Goal: Information Seeking & Learning: Find specific fact

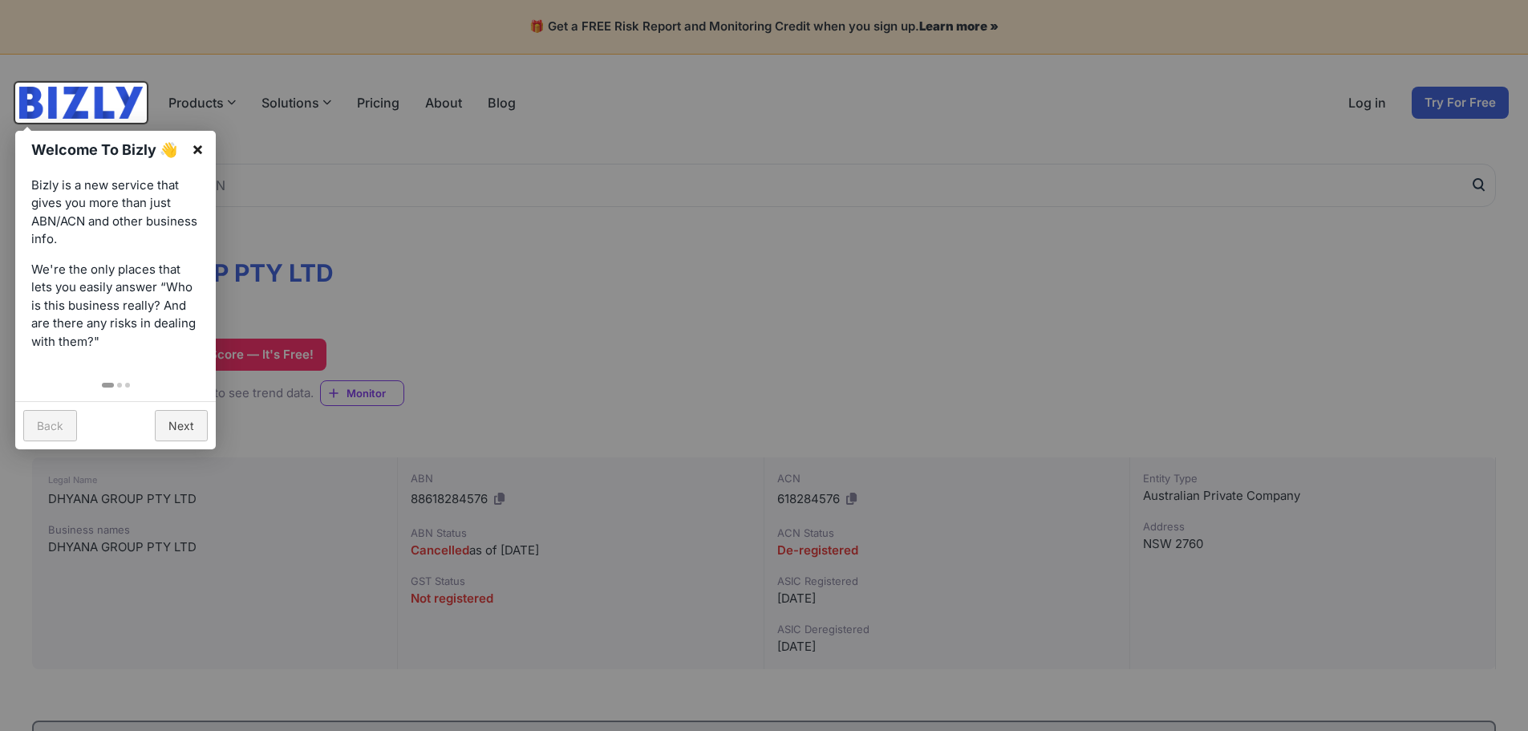
click at [200, 148] on link "×" at bounding box center [198, 149] width 36 height 36
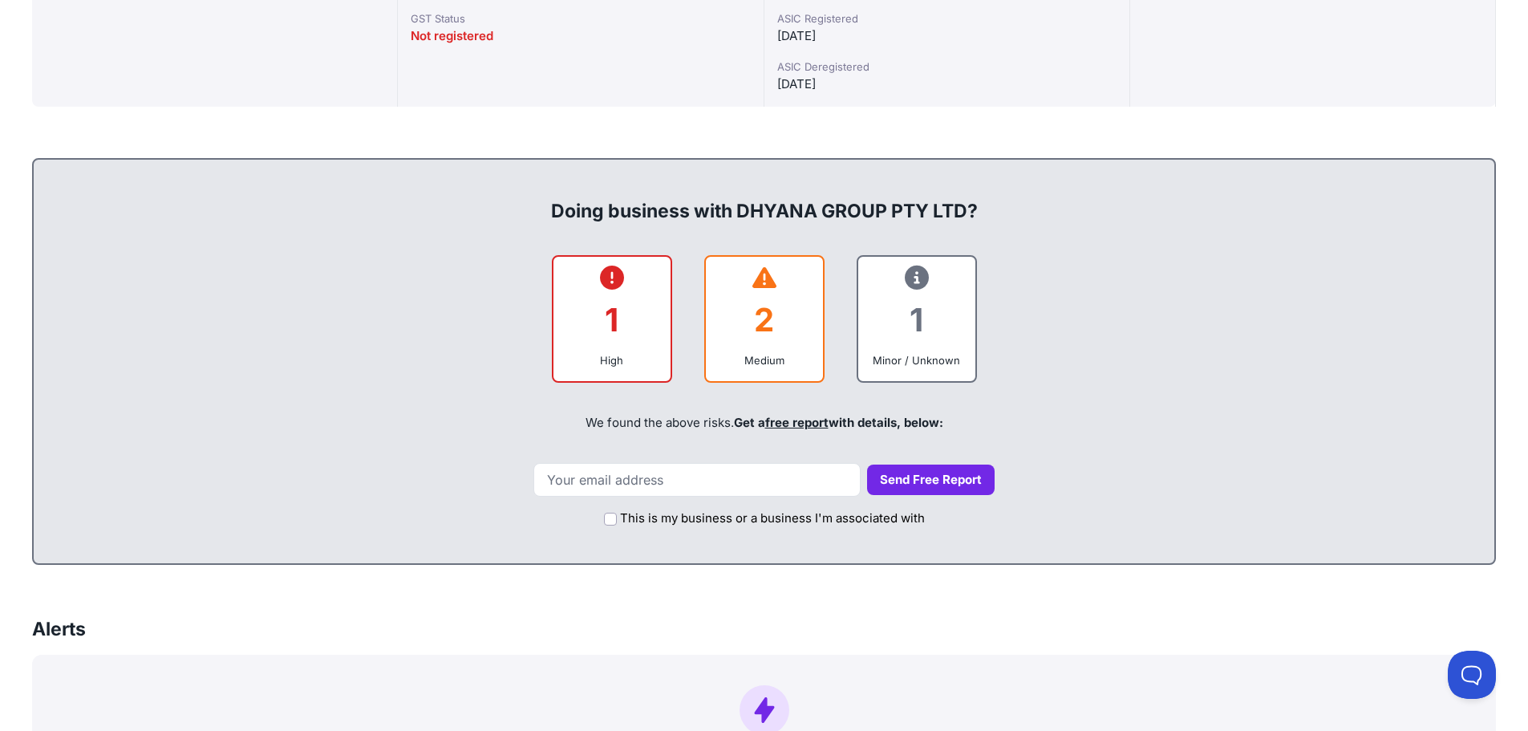
scroll to position [562, 0]
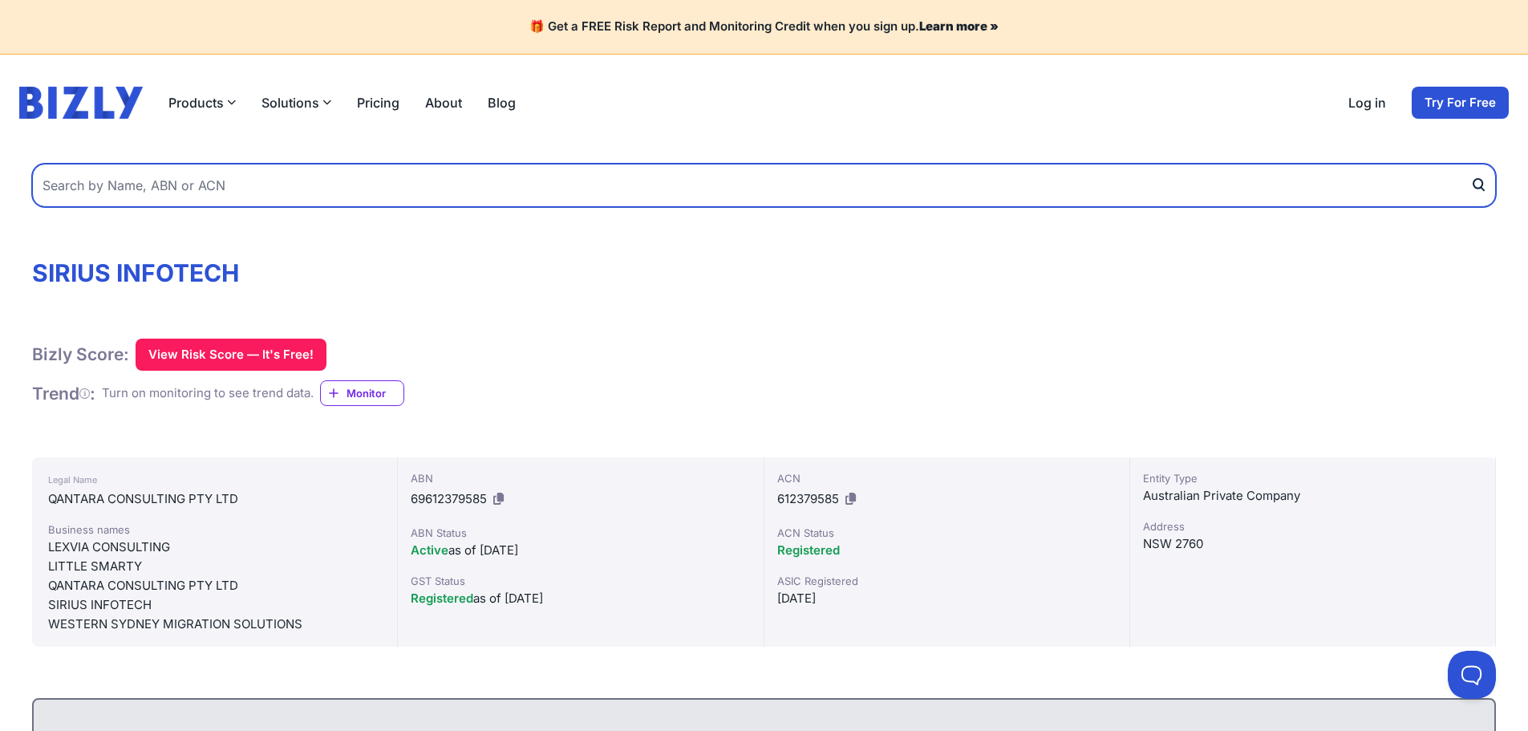
paste input "Kitejono Pty Ltd"
type input "Kitejono Pty Ltd"
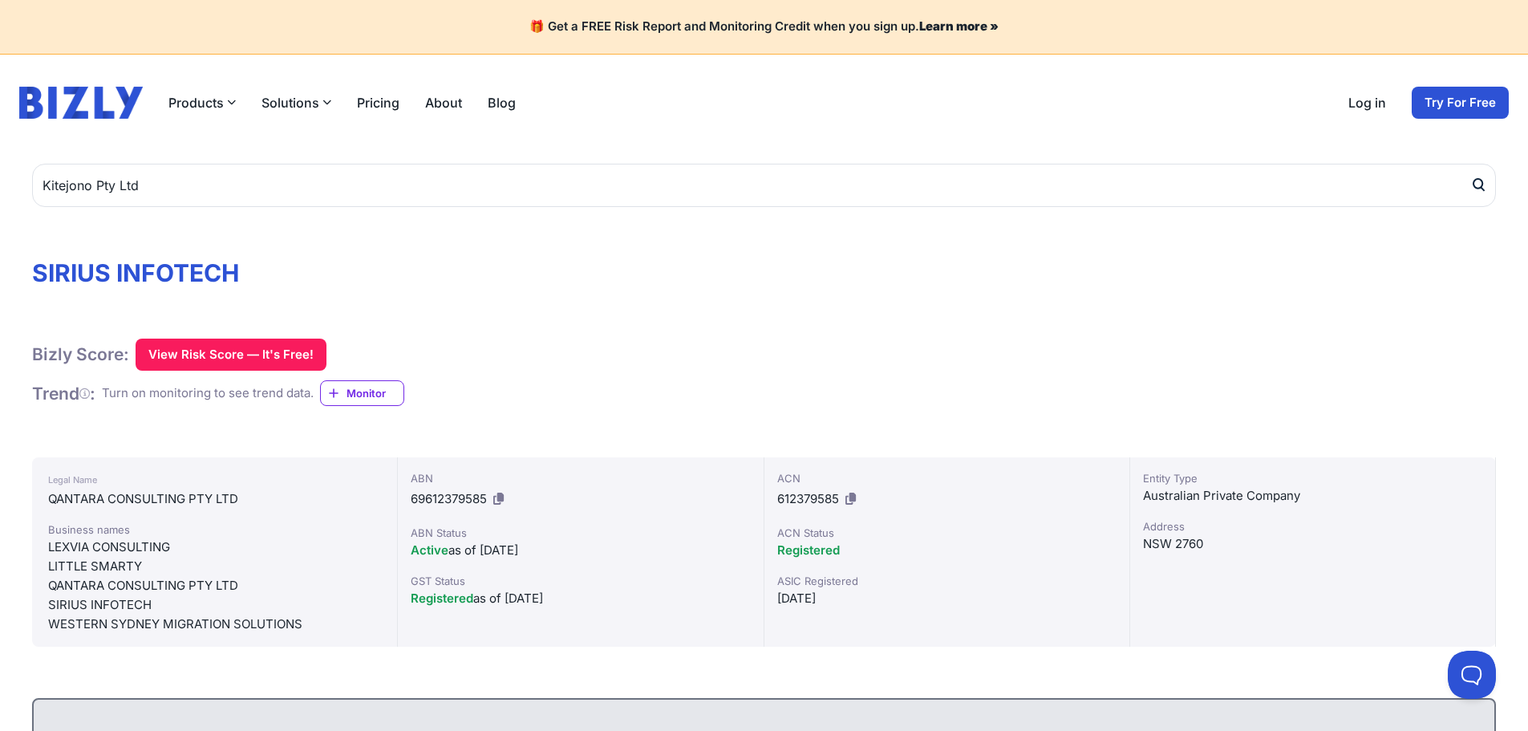
click at [1480, 189] on icon "submit" at bounding box center [1479, 185] width 16 height 17
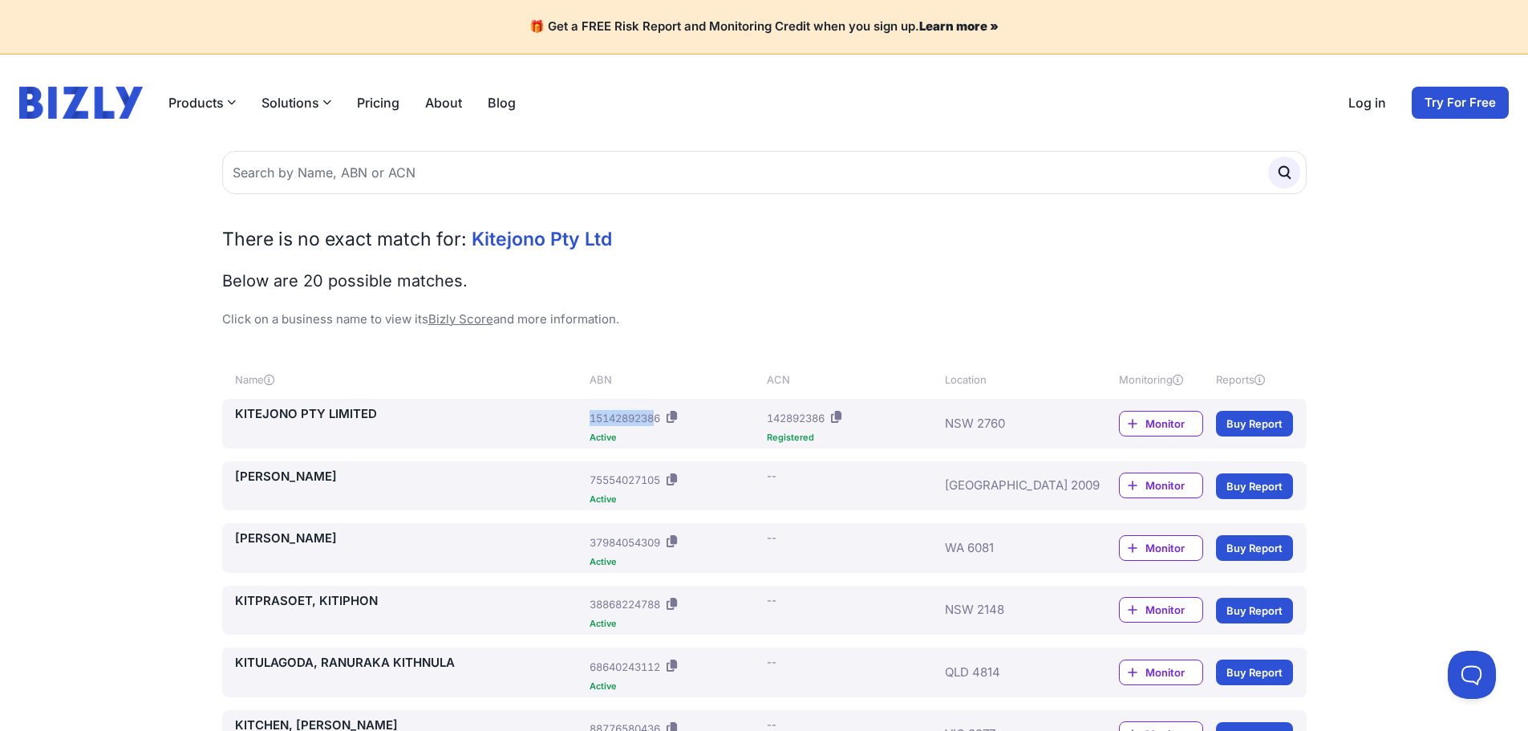
drag, startPoint x: 586, startPoint y: 419, endPoint x: 660, endPoint y: 426, distance: 73.4
click at [660, 426] on div "KITEJONO PTY LIMITED ABN: 15142892386 Active ACN: 142892386 Registered NSW 2760…" at bounding box center [764, 423] width 1059 height 37
click at [651, 423] on div "15142892386" at bounding box center [625, 418] width 71 height 16
drag, startPoint x: 586, startPoint y: 417, endPoint x: 664, endPoint y: 424, distance: 79.0
click at [664, 424] on div "KITEJONO PTY LIMITED ABN: 15142892386 Active ACN: 142892386 Registered NSW 2760…" at bounding box center [764, 423] width 1059 height 37
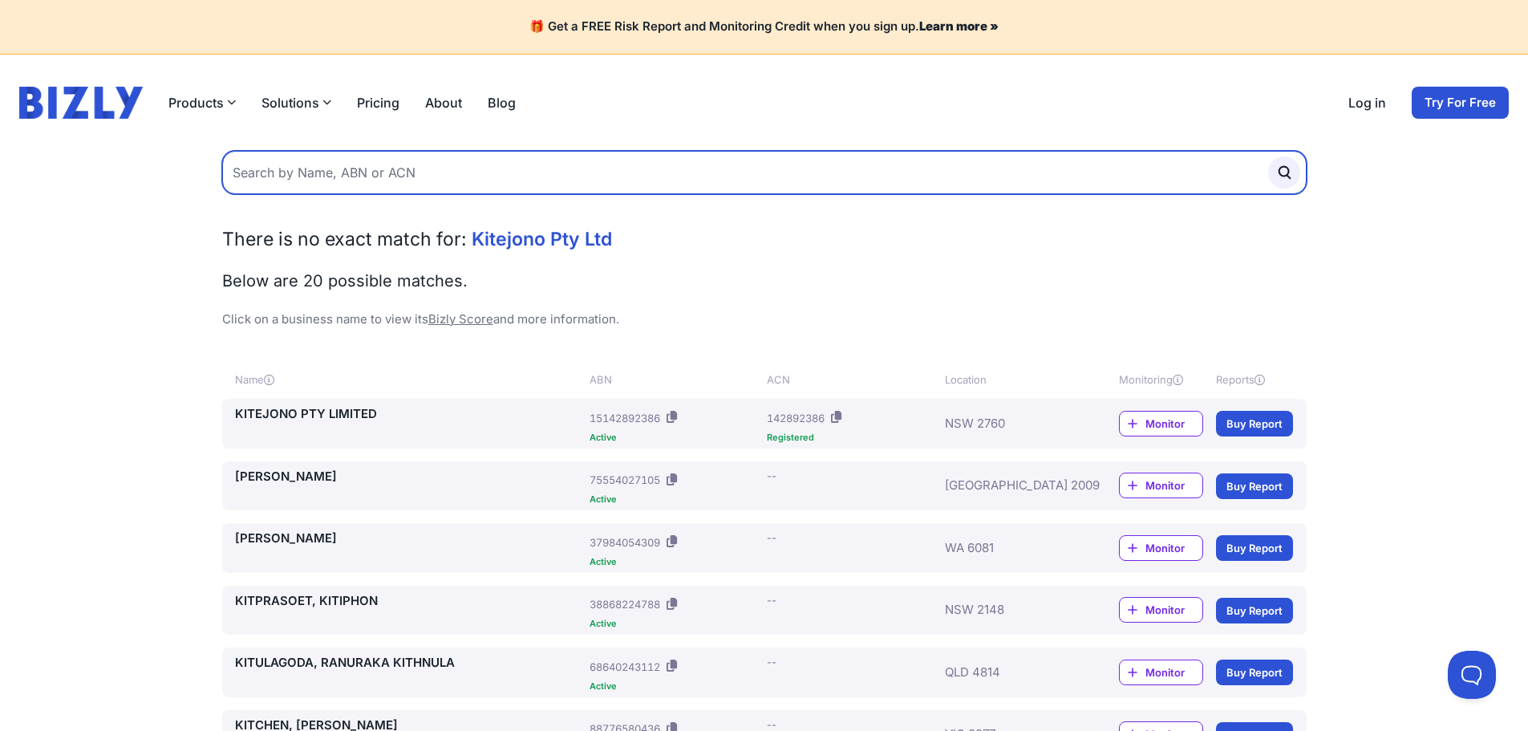
paste input "15142892386"
type input "15142892386"
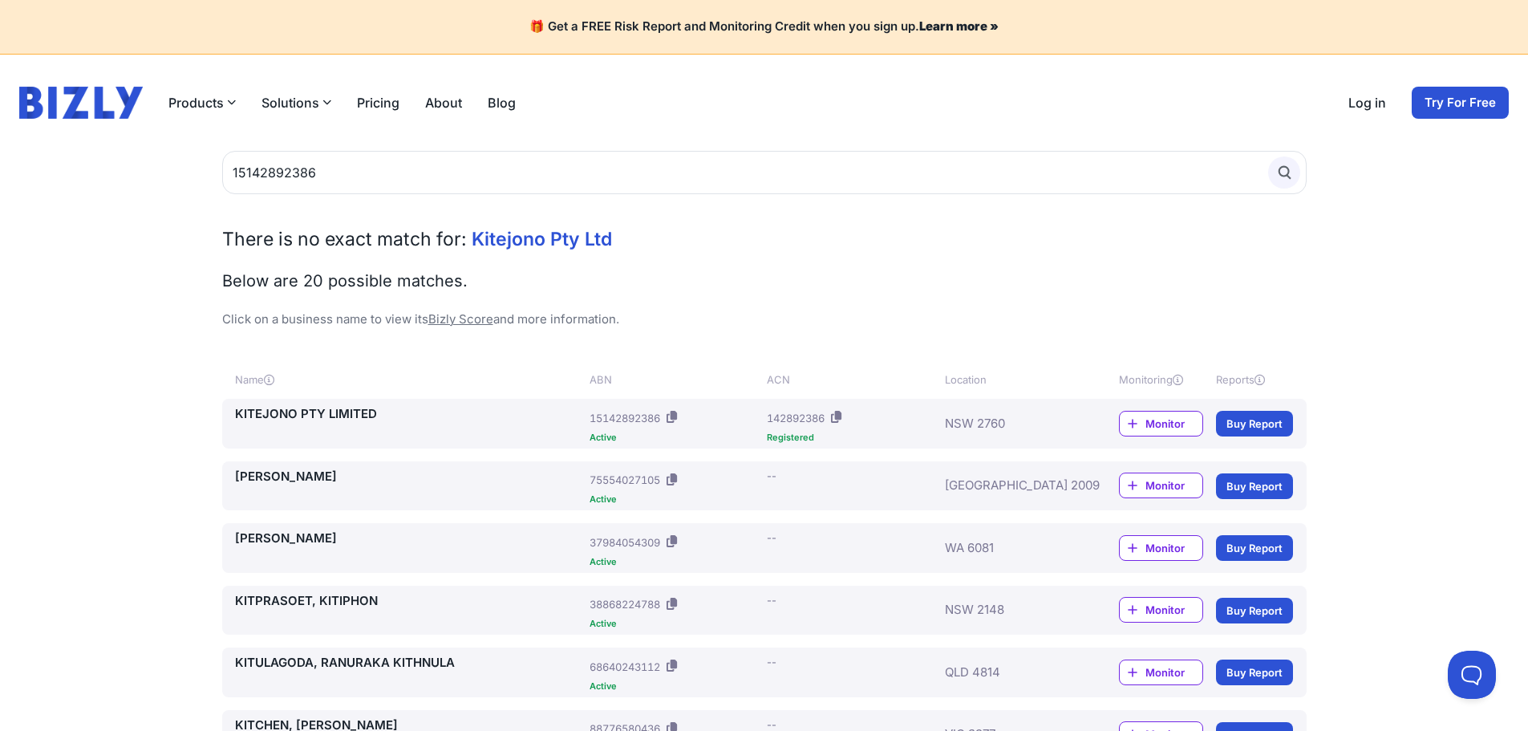
click at [1292, 172] on icon "submit" at bounding box center [1285, 173] width 18 height 18
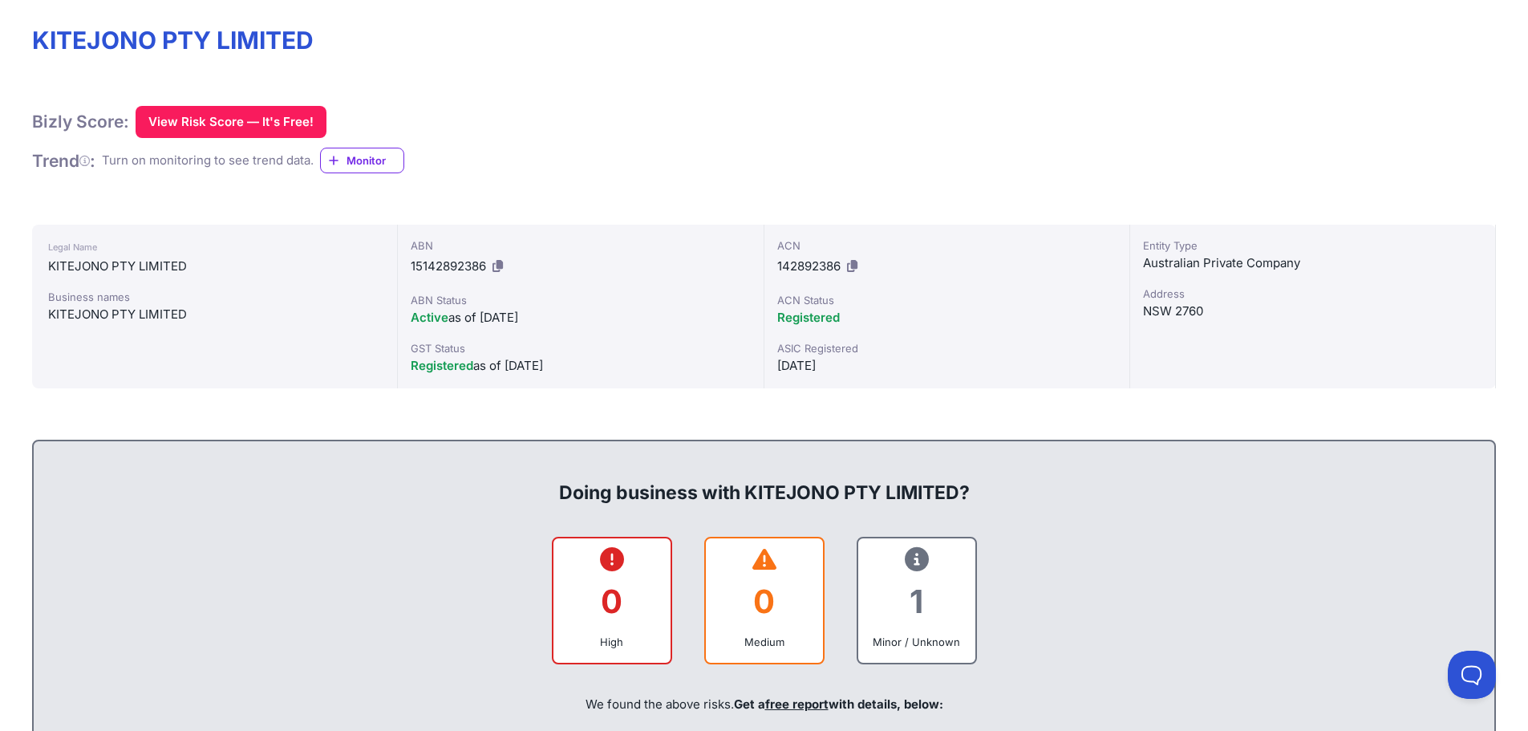
scroll to position [481, 0]
